Goal: Transaction & Acquisition: Purchase product/service

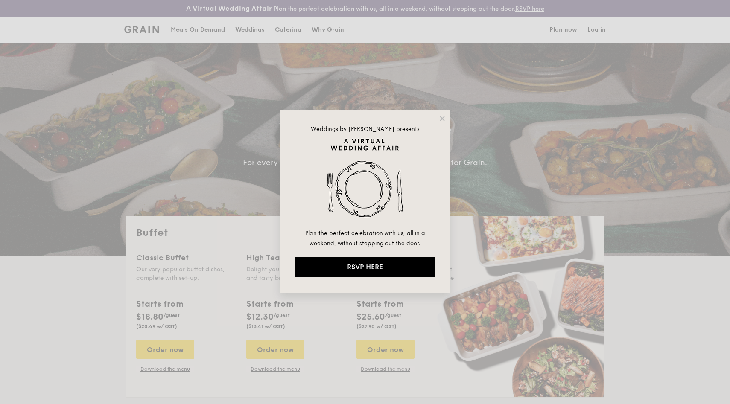
select select
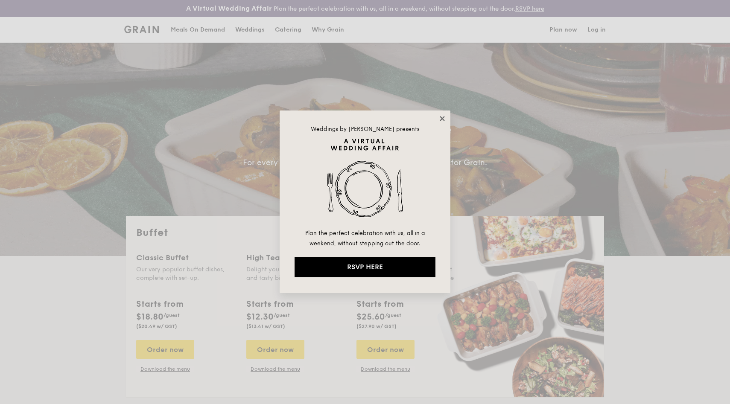
click at [443, 119] on icon at bounding box center [442, 118] width 5 height 5
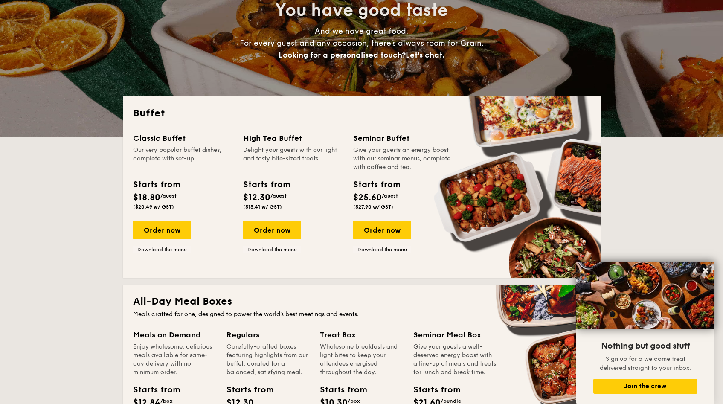
scroll to position [111, 0]
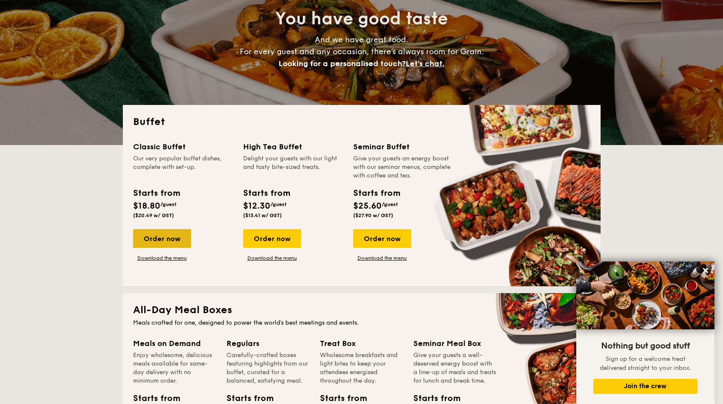
click at [175, 239] on div "Order now" at bounding box center [162, 238] width 58 height 19
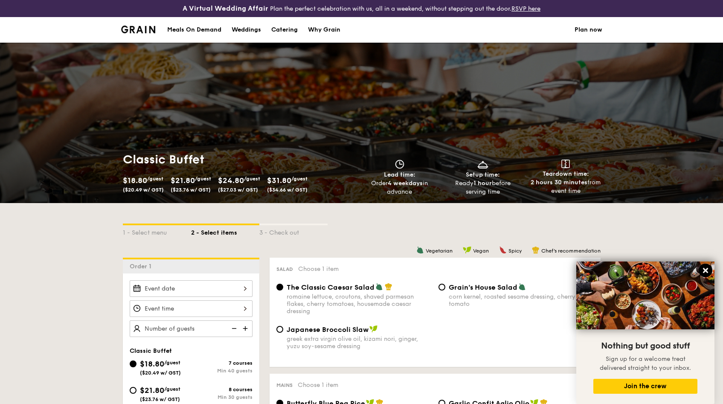
click at [708, 269] on icon at bounding box center [705, 270] width 5 height 5
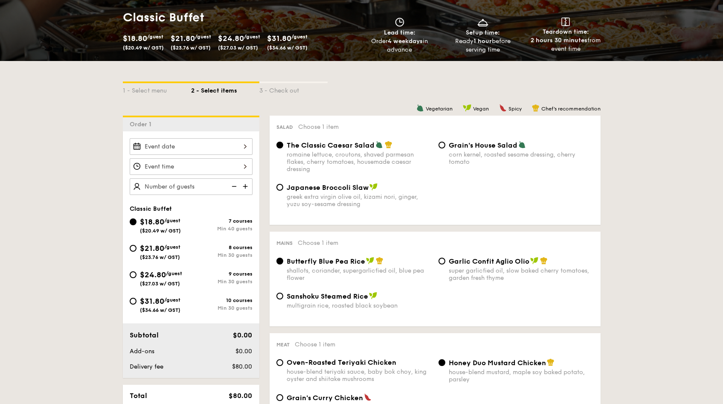
scroll to position [210, 0]
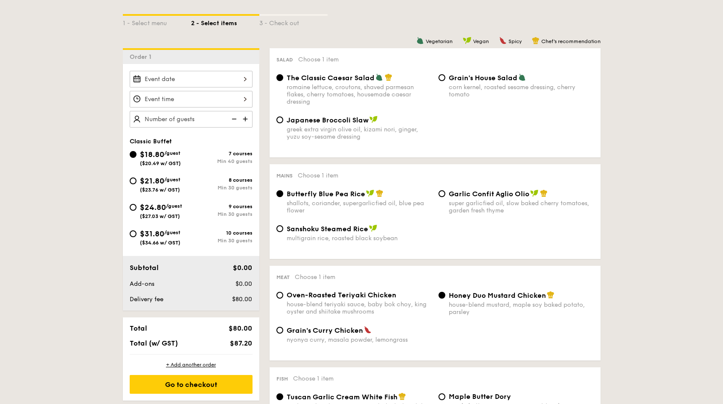
click at [130, 182] on div "$21.80 /guest ($23.76 w/ GST)" at bounding box center [160, 184] width 61 height 18
click at [130, 182] on input "$21.80 /guest ($23.76 w/ GST) 8 courses Min 30 guests" at bounding box center [133, 181] width 7 height 7
radio input "true"
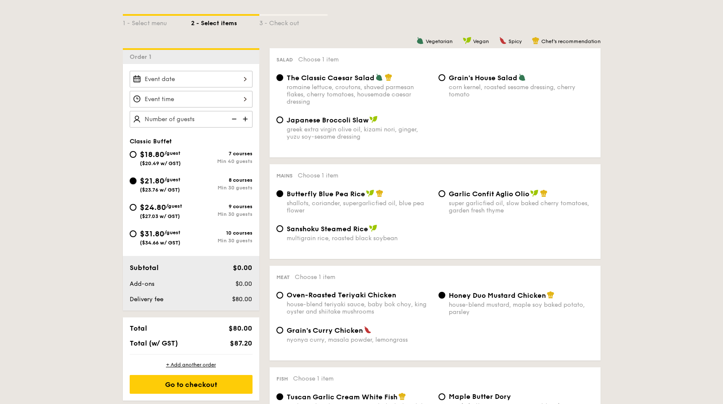
radio input "true"
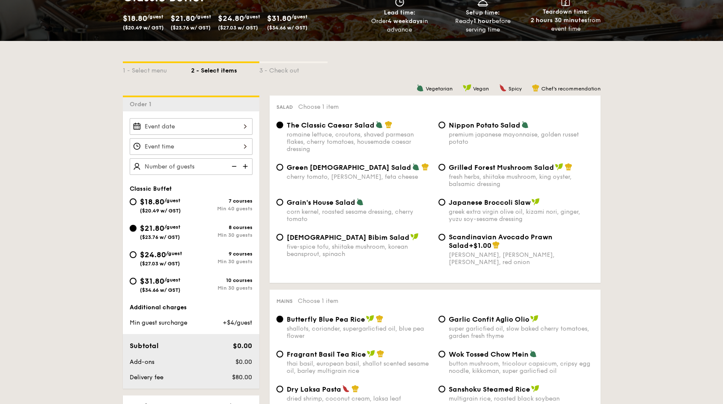
scroll to position [0, 0]
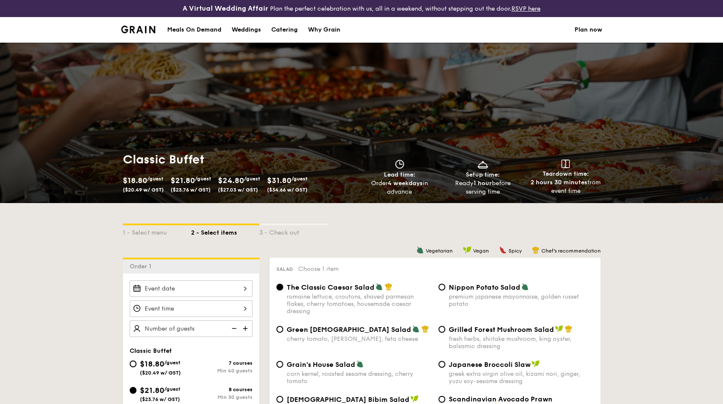
click at [147, 26] on img at bounding box center [138, 30] width 35 height 8
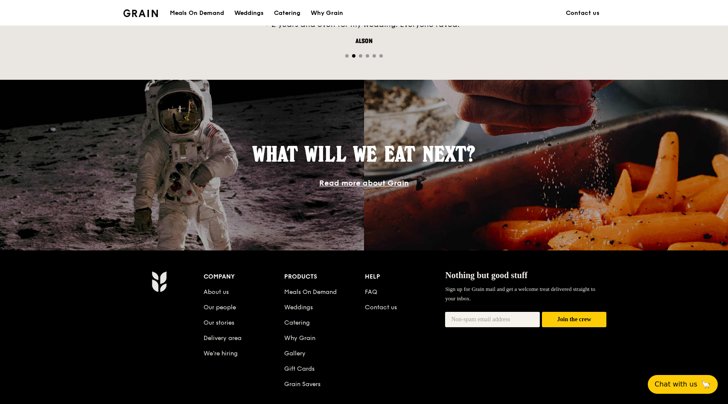
scroll to position [277, 0]
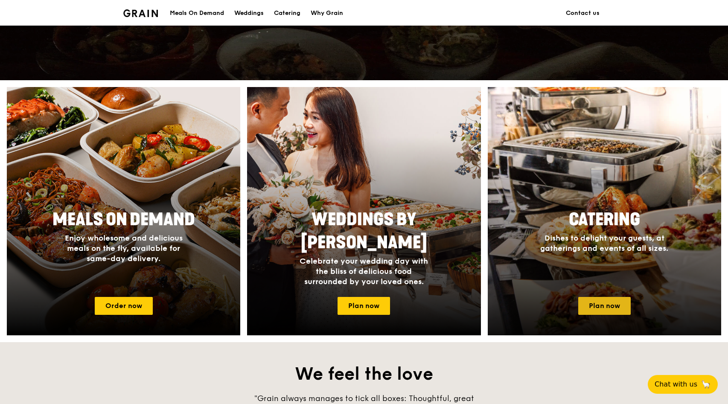
click at [606, 300] on link "Plan now" at bounding box center [604, 306] width 52 height 18
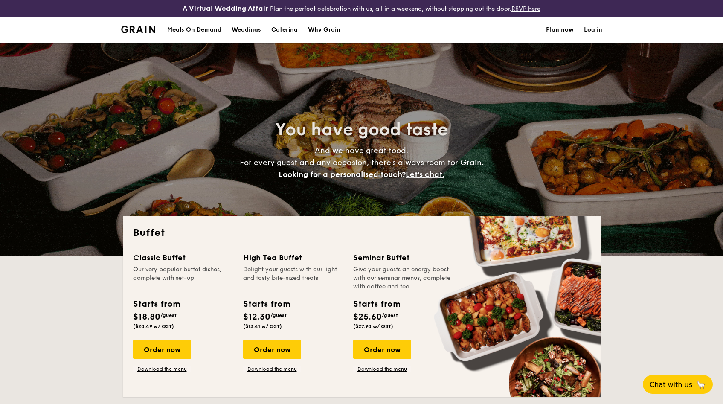
select select
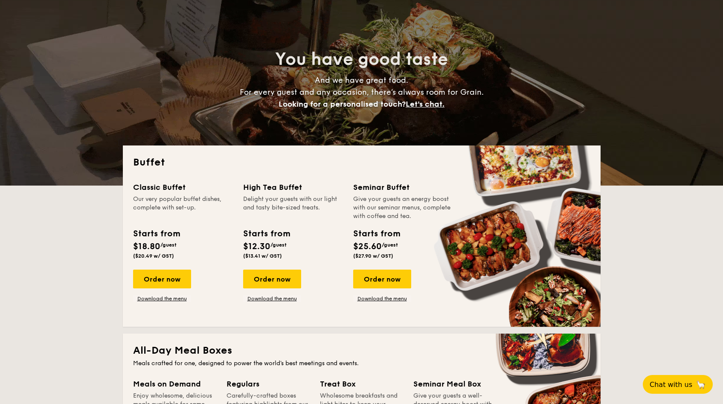
scroll to position [87, 0]
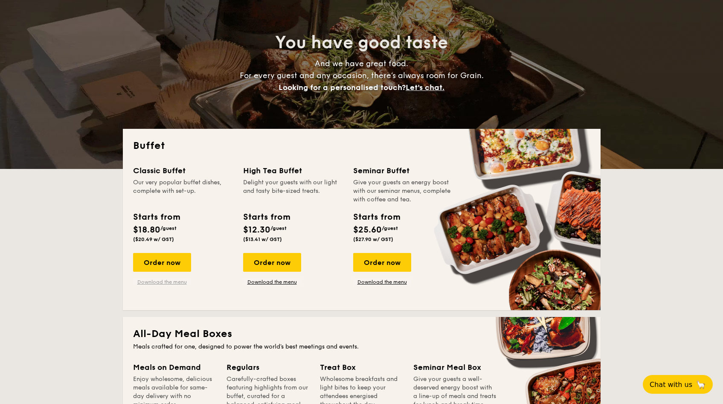
click at [168, 282] on link "Download the menu" at bounding box center [162, 282] width 58 height 7
